Goal: Information Seeking & Learning: Learn about a topic

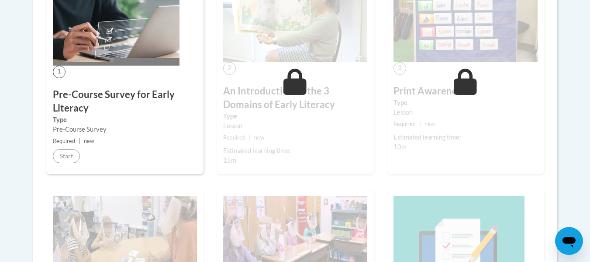
scroll to position [294, 0]
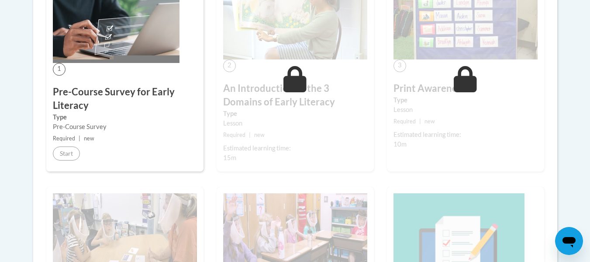
click at [107, 63] on div "1 Pre-Course Survey for Early Literacy Type Pre-Course Survey Required | new St…" at bounding box center [124, 72] width 157 height 200
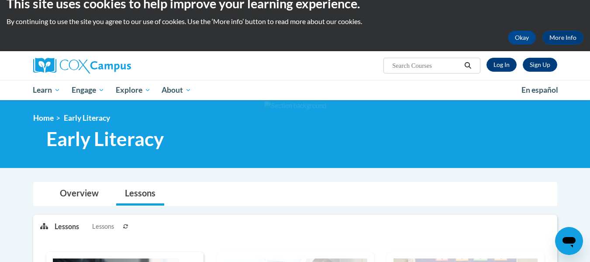
scroll to position [14, 0]
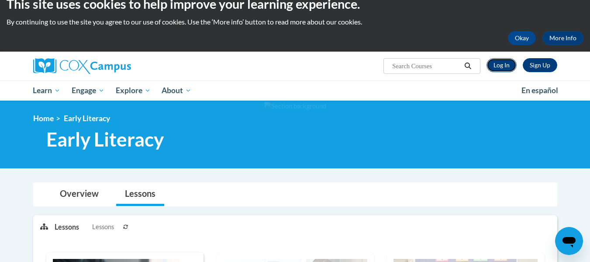
click at [503, 67] on link "Log In" at bounding box center [502, 65] width 30 height 14
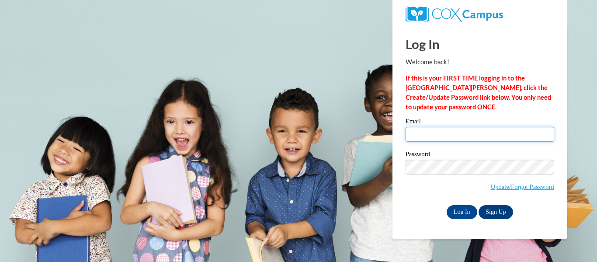
click at [437, 127] on input "Email" at bounding box center [479, 134] width 149 height 15
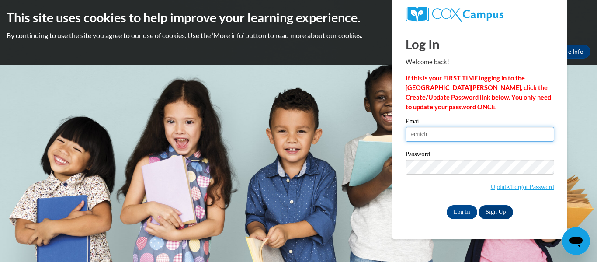
type input "ecnich9608@ung.edu"
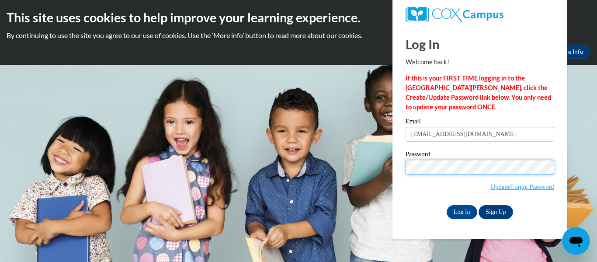
click at [447, 205] on input "Log In" at bounding box center [462, 212] width 31 height 14
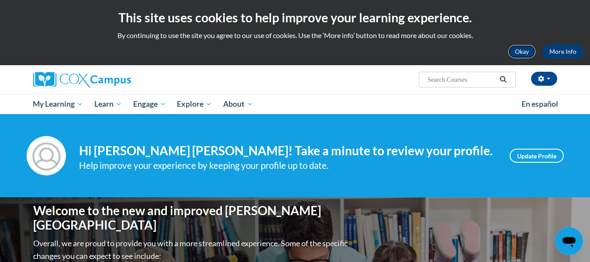
click at [523, 47] on button "Okay" at bounding box center [522, 52] width 28 height 14
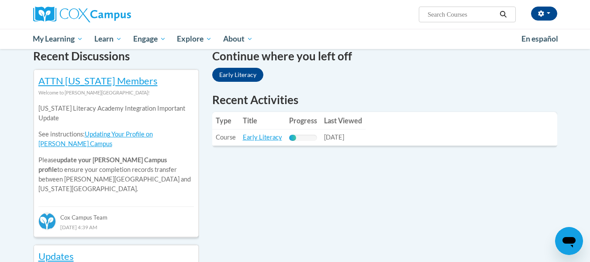
scroll to position [273, 0]
click at [241, 76] on link "Early Literacy" at bounding box center [237, 74] width 51 height 14
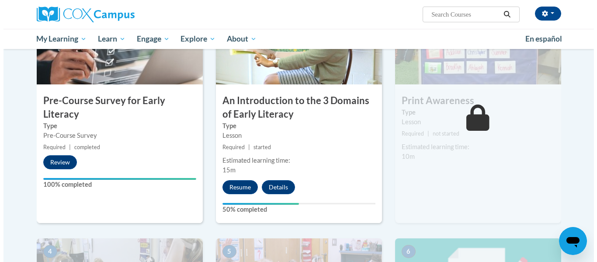
scroll to position [245, 0]
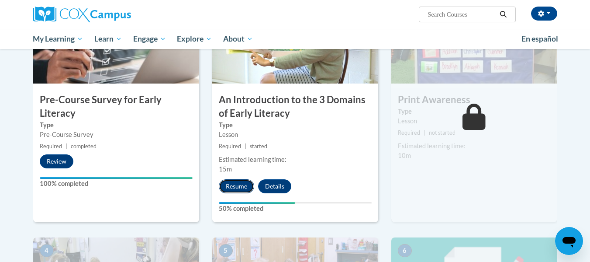
click at [235, 189] on button "Resume" at bounding box center [236, 186] width 35 height 14
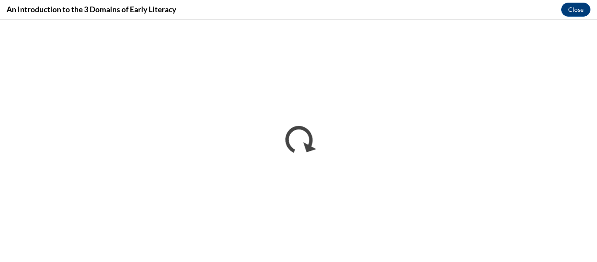
scroll to position [0, 0]
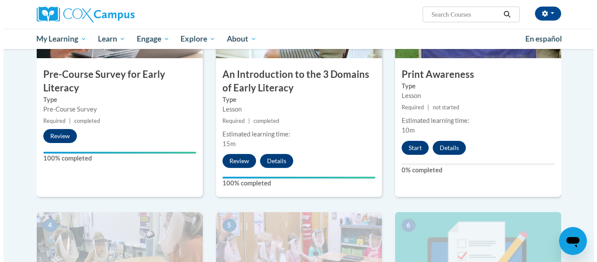
scroll to position [293, 0]
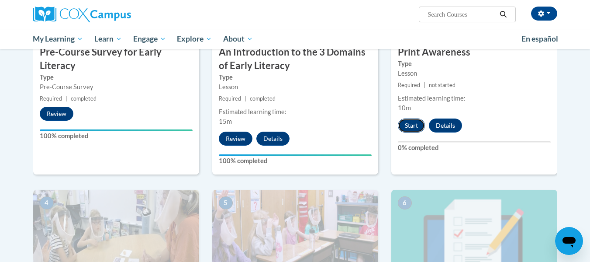
click at [409, 132] on button "Start" at bounding box center [411, 125] width 27 height 14
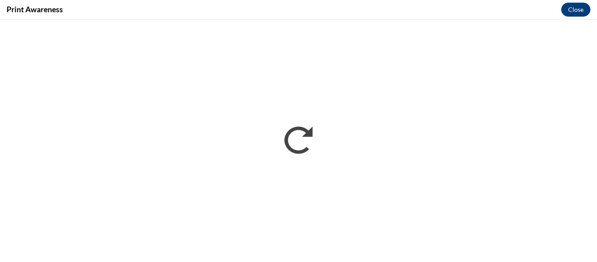
scroll to position [0, 0]
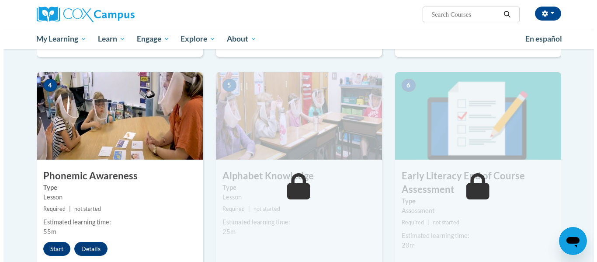
scroll to position [411, 0]
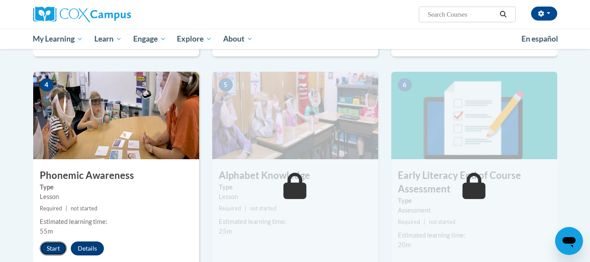
click at [49, 248] on button "Start" at bounding box center [53, 248] width 27 height 14
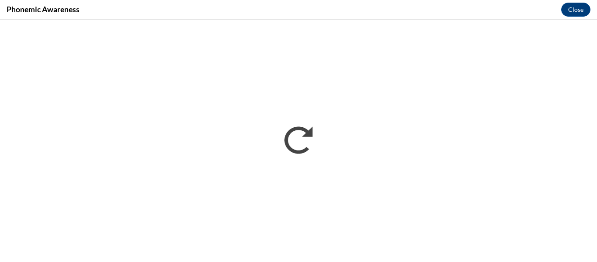
scroll to position [0, 0]
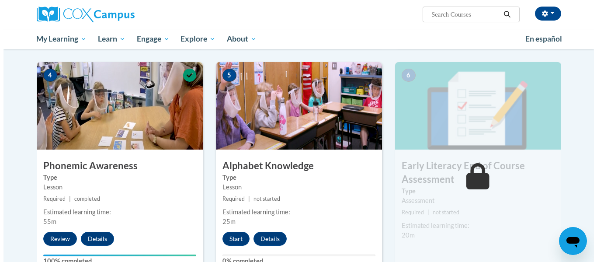
scroll to position [474, 0]
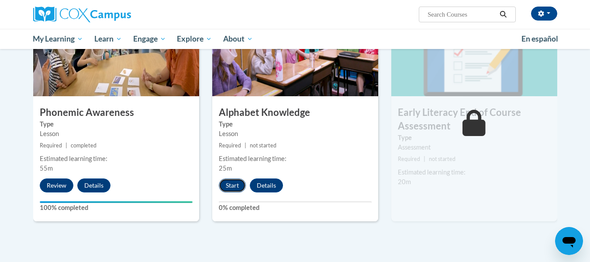
click at [226, 185] on button "Start" at bounding box center [232, 185] width 27 height 14
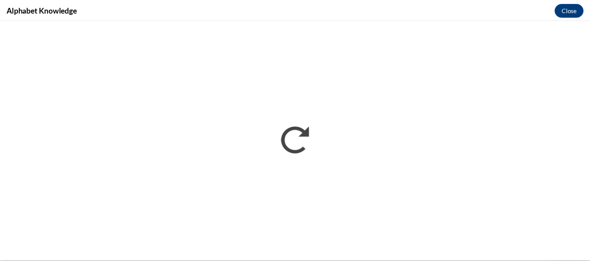
scroll to position [0, 0]
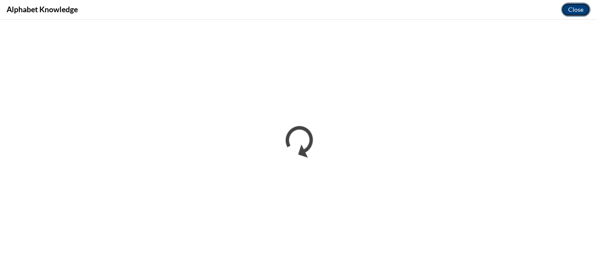
click at [576, 3] on button "Close" at bounding box center [575, 10] width 29 height 14
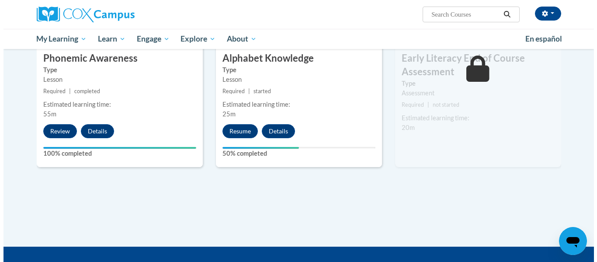
scroll to position [445, 0]
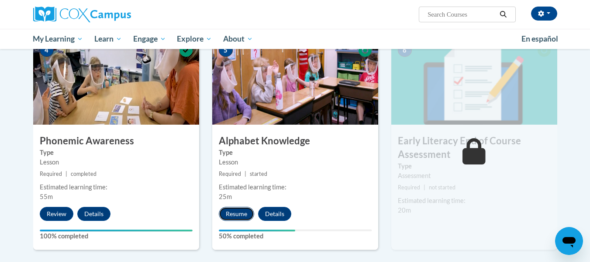
click at [234, 208] on button "Resume" at bounding box center [236, 214] width 35 height 14
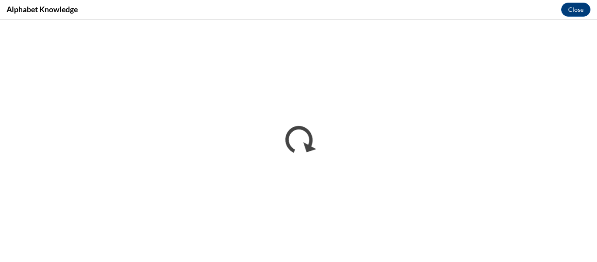
scroll to position [0, 0]
